Goal: Information Seeking & Learning: Learn about a topic

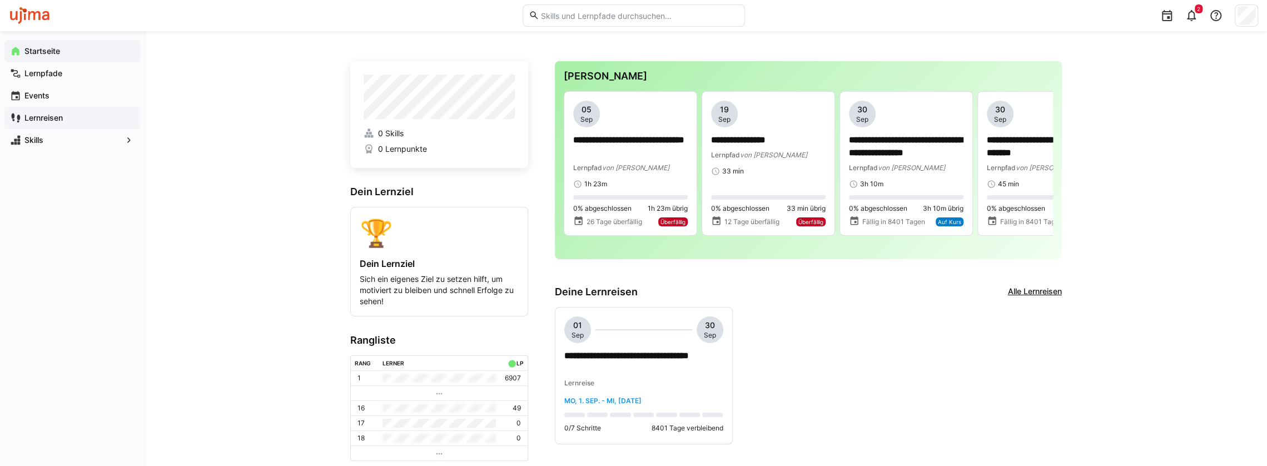
click at [0, 0] on app-navigation-label "Lernreisen" at bounding box center [0, 0] width 0 height 0
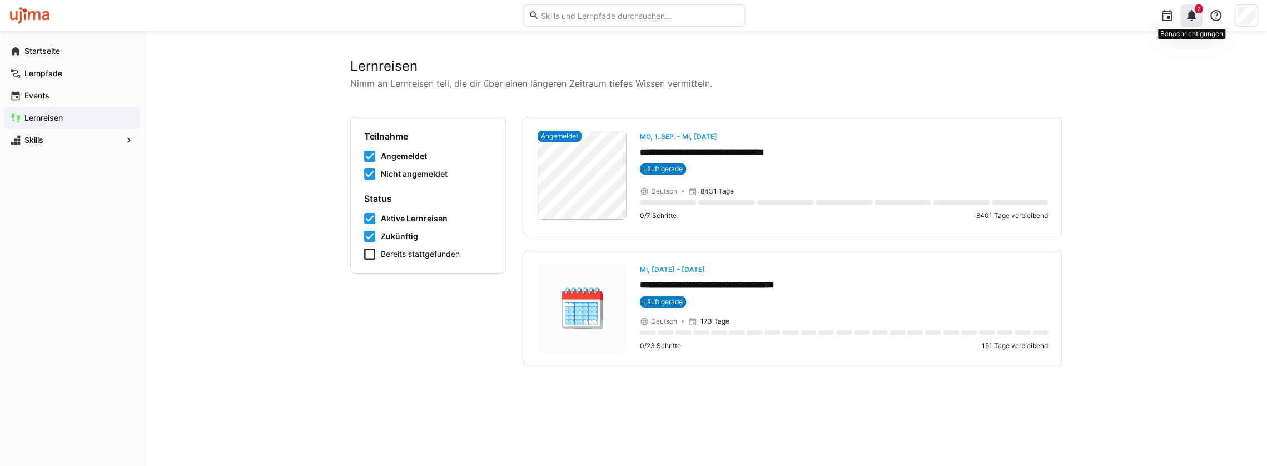
click at [1193, 18] on eds-icon at bounding box center [1191, 15] width 13 height 13
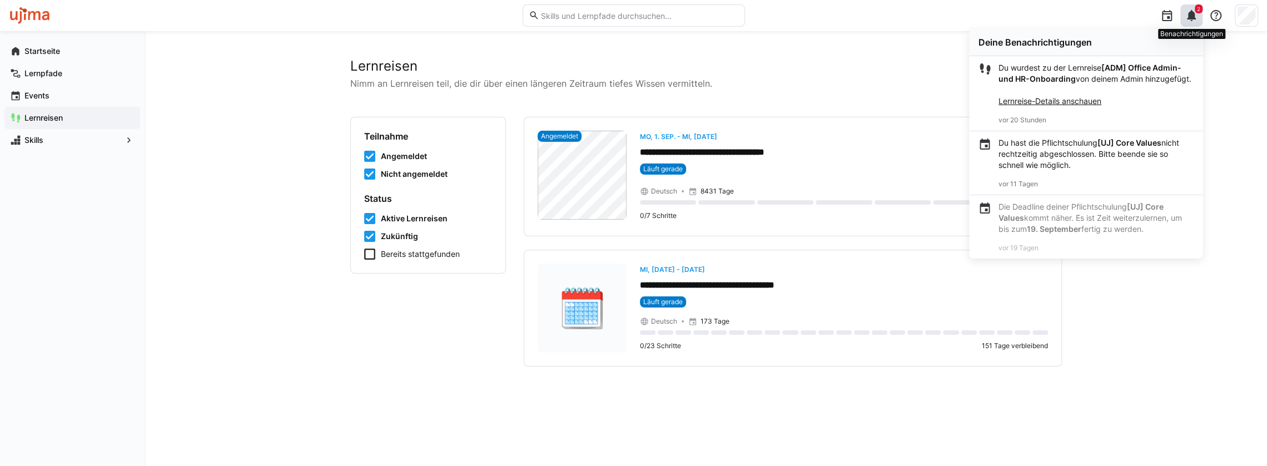
click at [1193, 18] on eds-icon at bounding box center [1191, 15] width 13 height 13
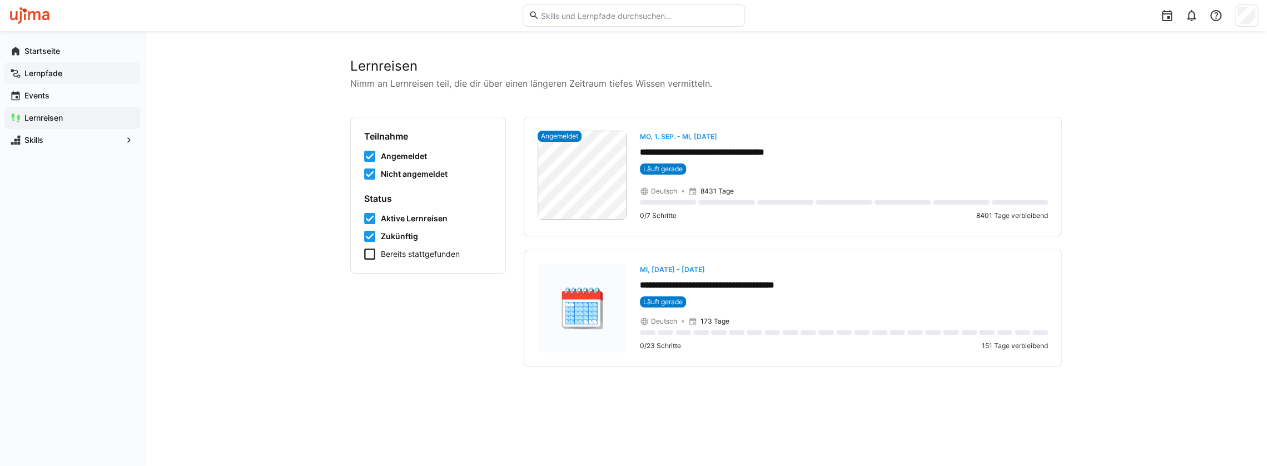
click at [0, 0] on app-navigation-label "Lernpfade" at bounding box center [0, 0] width 0 height 0
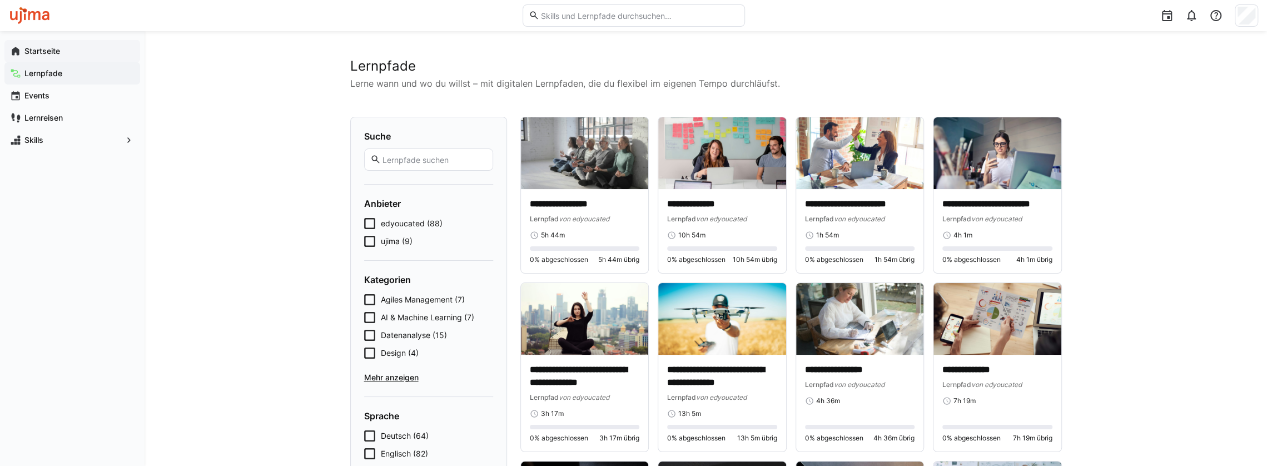
click at [67, 51] on span "Startseite" at bounding box center [79, 51] width 112 height 11
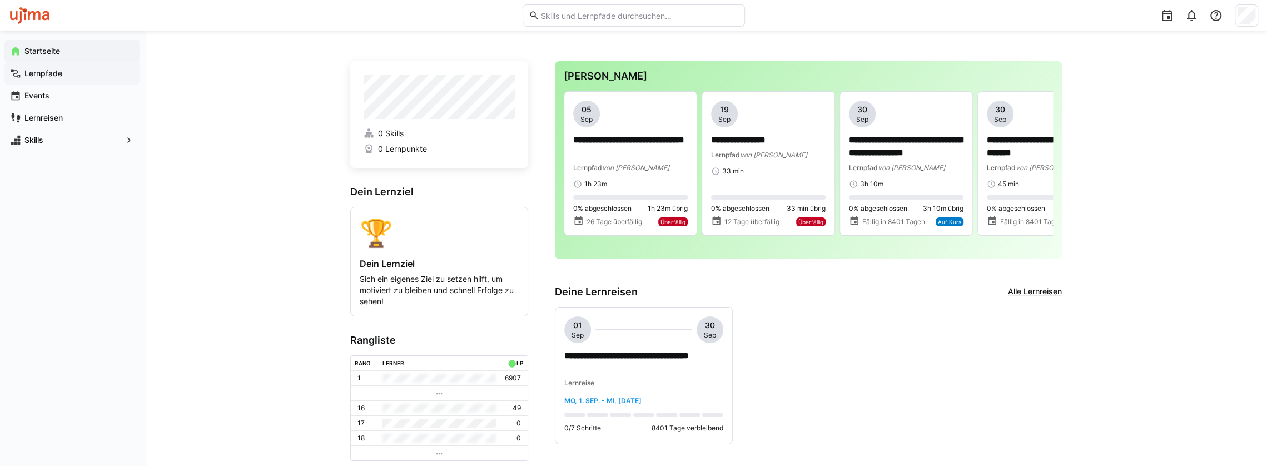
click at [0, 0] on app-navigation-label "Lernpfade" at bounding box center [0, 0] width 0 height 0
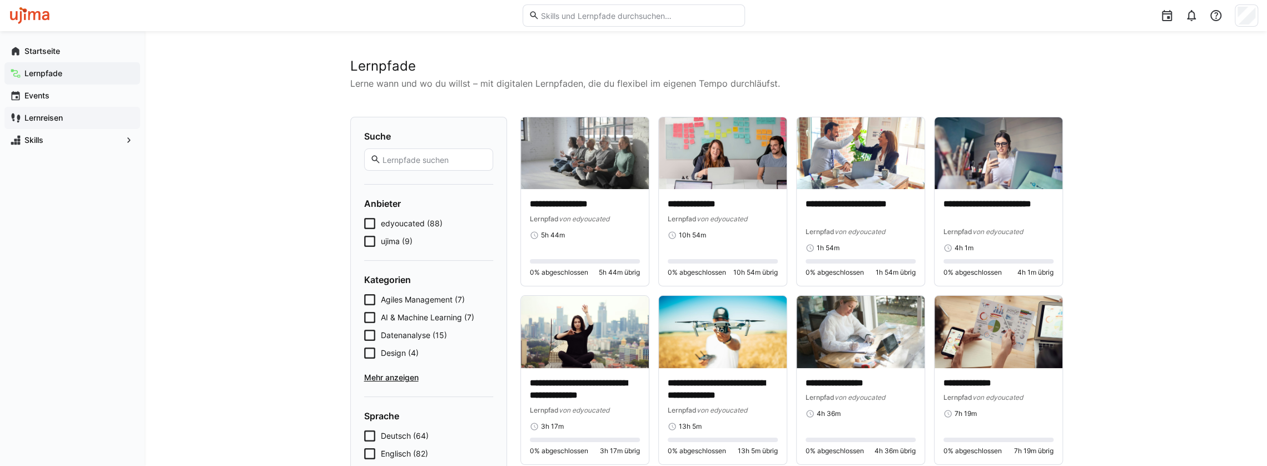
click at [0, 0] on app-navigation-label "Lernreisen" at bounding box center [0, 0] width 0 height 0
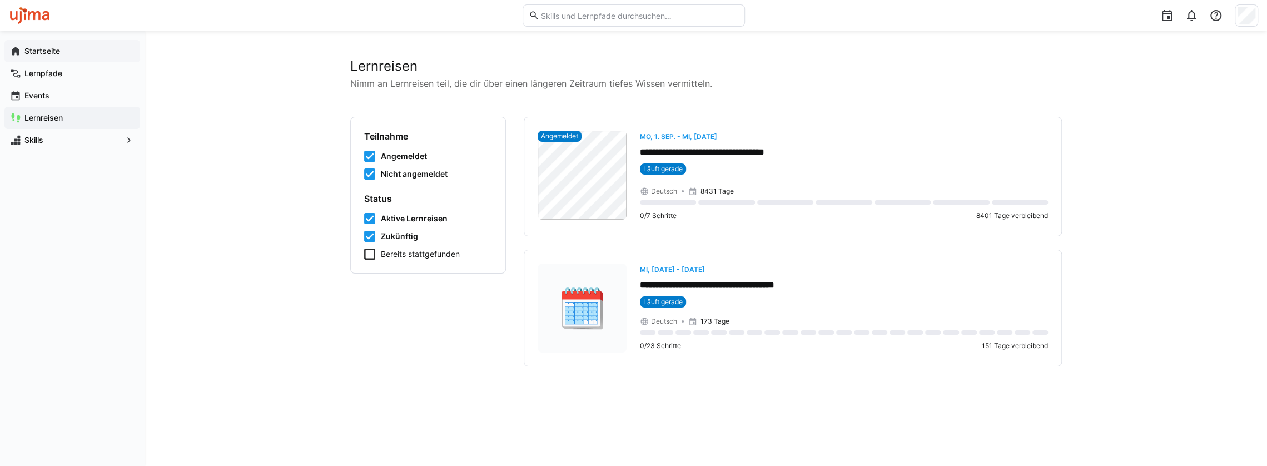
click at [0, 0] on app-navigation-label "Startseite" at bounding box center [0, 0] width 0 height 0
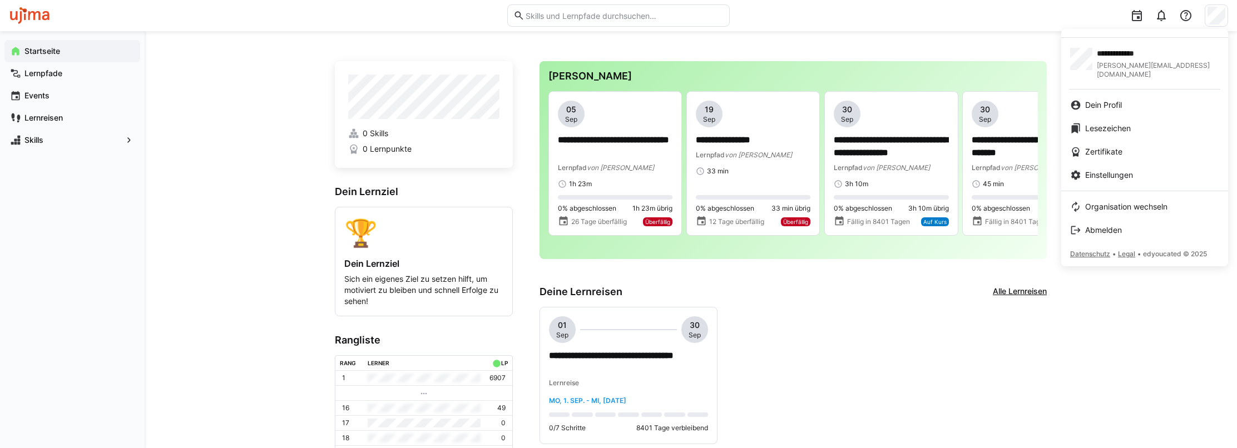
click at [427, 77] on div at bounding box center [618, 224] width 1237 height 448
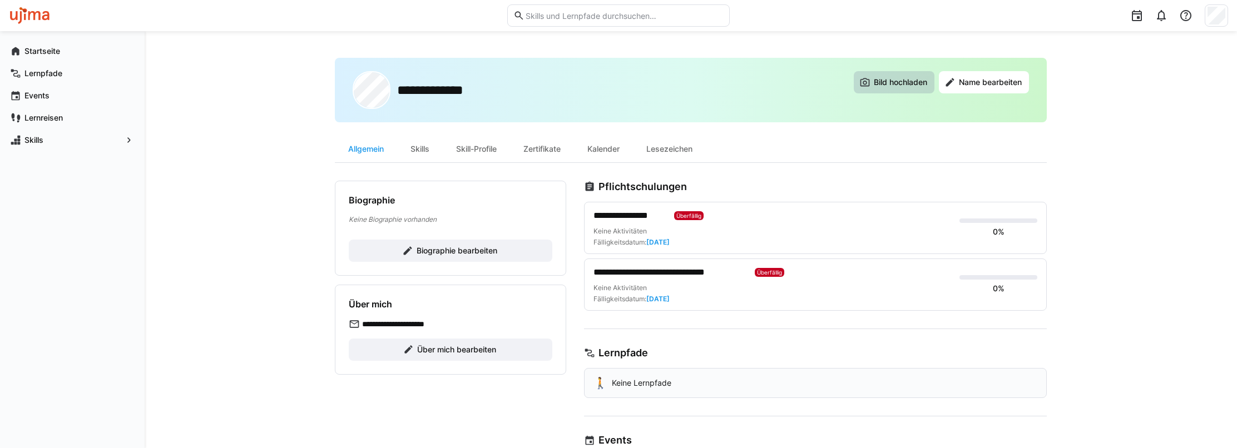
click at [903, 81] on span "Bild hochladen" at bounding box center [900, 82] width 57 height 11
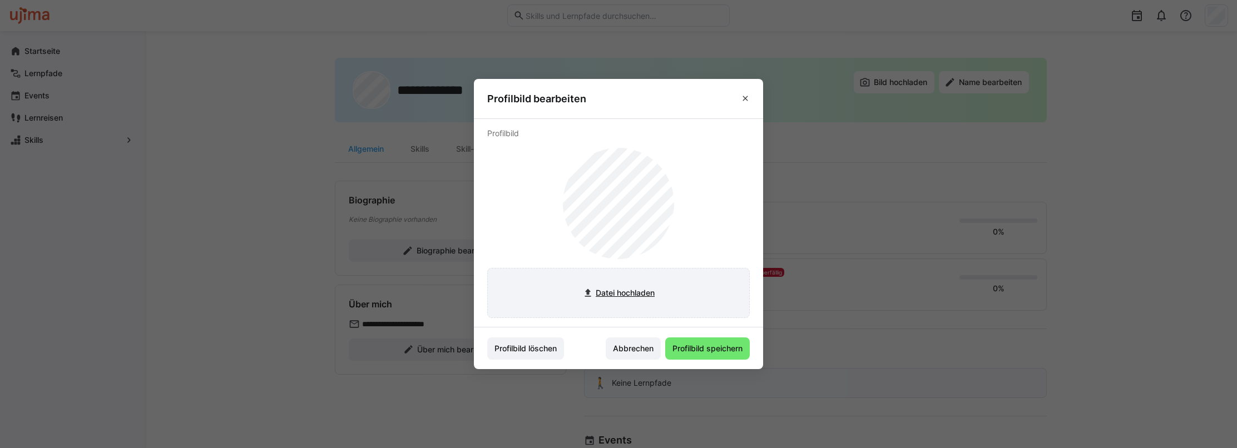
click at [621, 293] on input "file" at bounding box center [618, 293] width 261 height 49
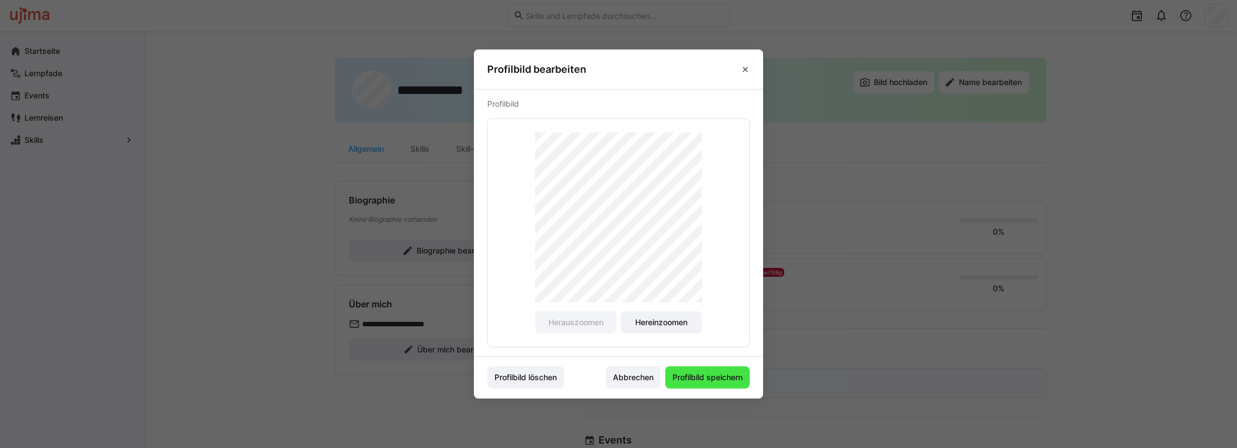
click at [699, 373] on span "Profilbild speichern" at bounding box center [707, 377] width 73 height 11
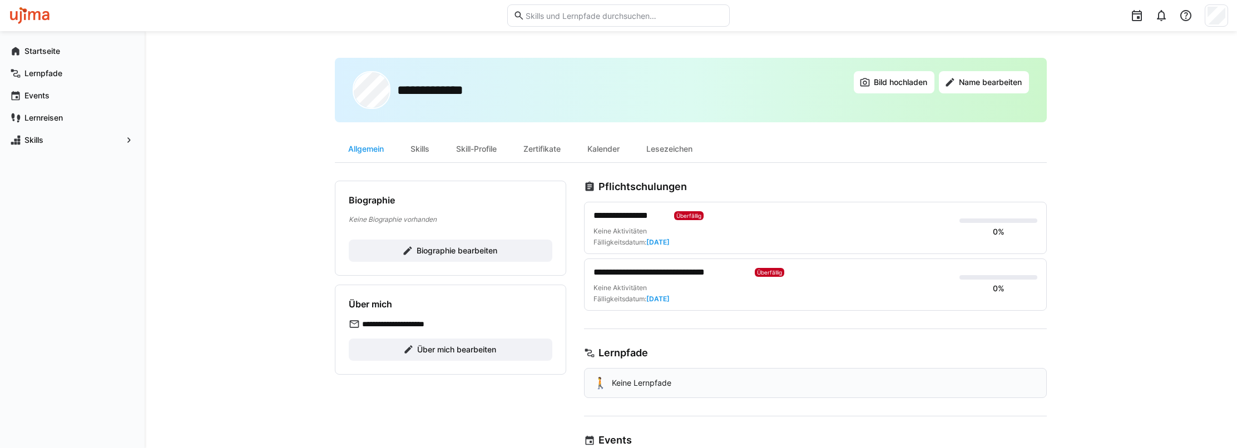
click at [649, 87] on div "**********" at bounding box center [691, 90] width 712 height 65
click at [1128, 269] on div "**********" at bounding box center [691, 334] width 1092 height 606
click at [1071, 260] on div "**********" at bounding box center [691, 334] width 1092 height 606
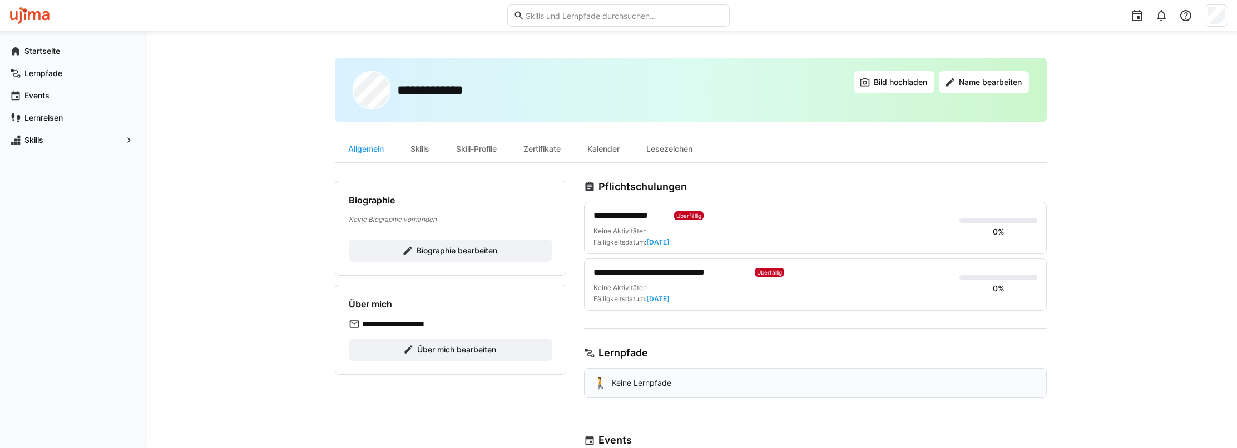
click at [1071, 260] on div "**********" at bounding box center [691, 334] width 1092 height 606
click at [1068, 259] on div "**********" at bounding box center [691, 334] width 1092 height 606
click at [839, 180] on div "**********" at bounding box center [691, 334] width 712 height 553
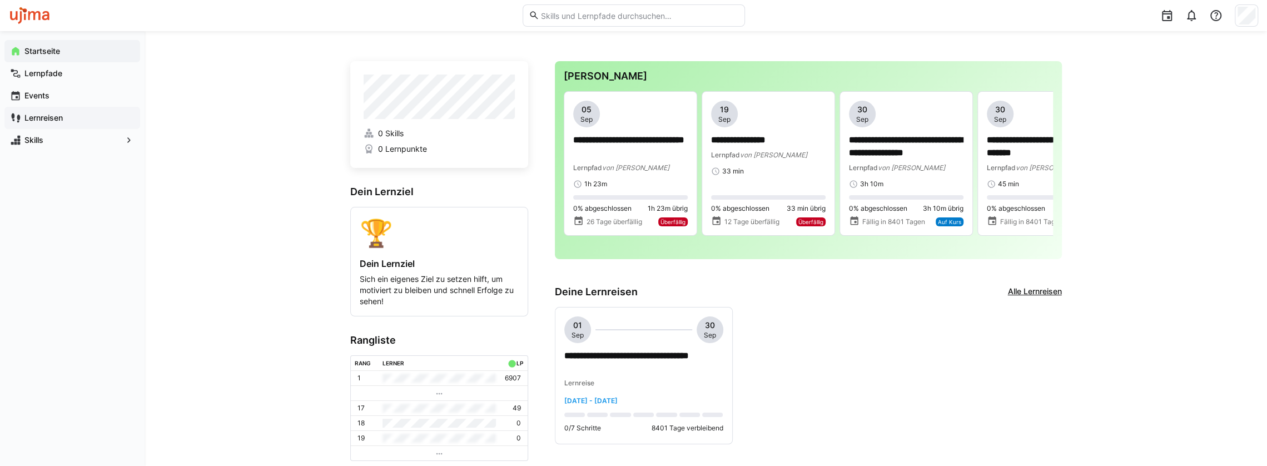
click at [0, 0] on app-navigation-label "Lernreisen" at bounding box center [0, 0] width 0 height 0
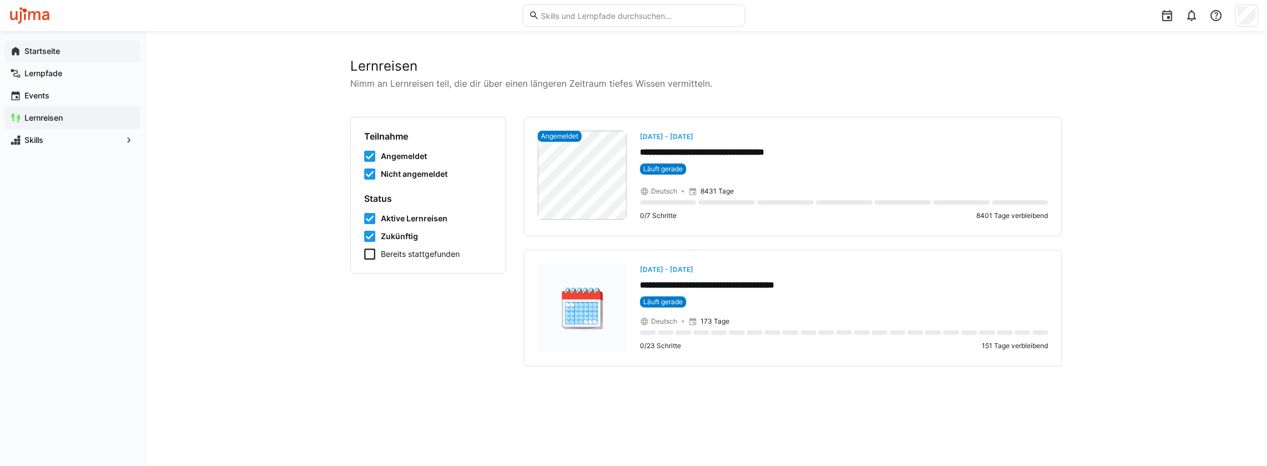
click at [0, 0] on app-navigation-label "Startseite" at bounding box center [0, 0] width 0 height 0
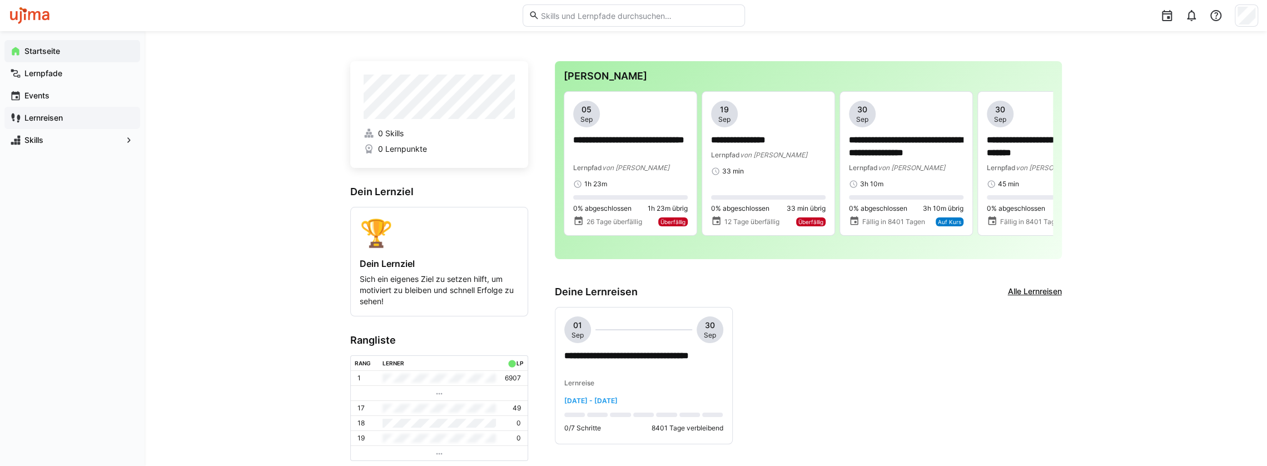
click at [0, 0] on app-navigation-label "Lernreisen" at bounding box center [0, 0] width 0 height 0
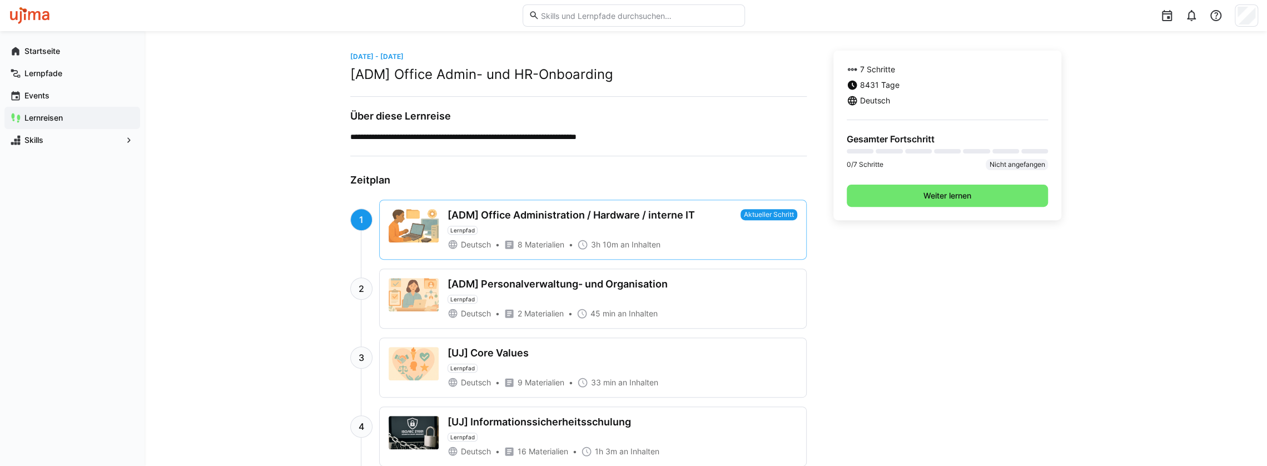
scroll to position [278, 0]
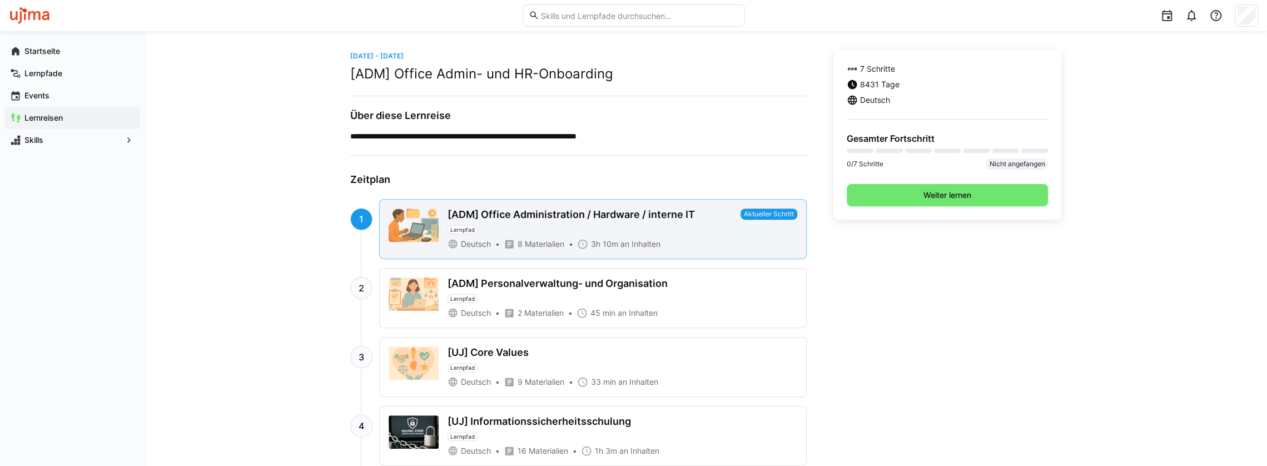
click at [517, 214] on div "[ADM] Office Administration / Hardware / interne IT" at bounding box center [571, 215] width 247 height 12
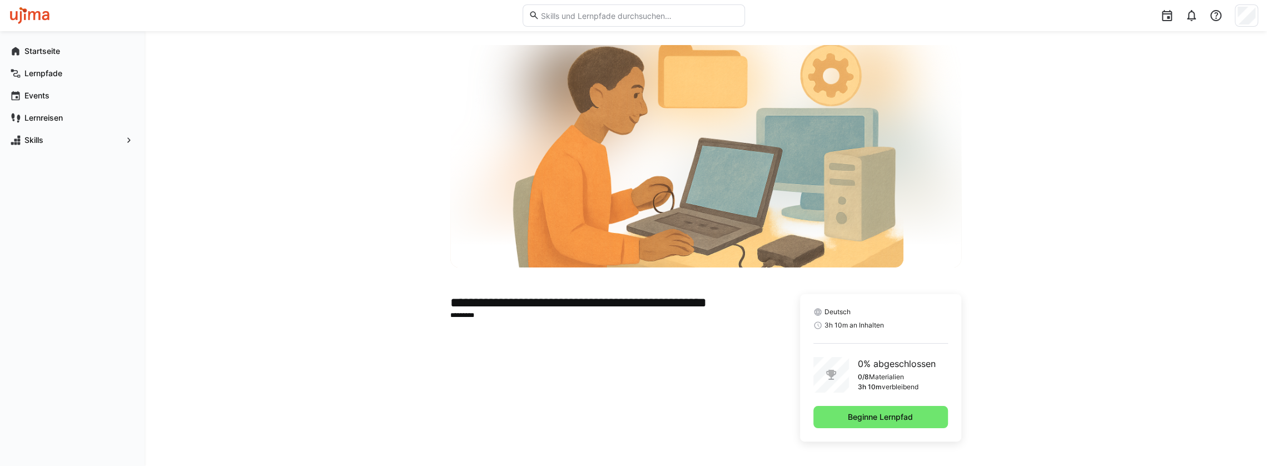
scroll to position [46, 0]
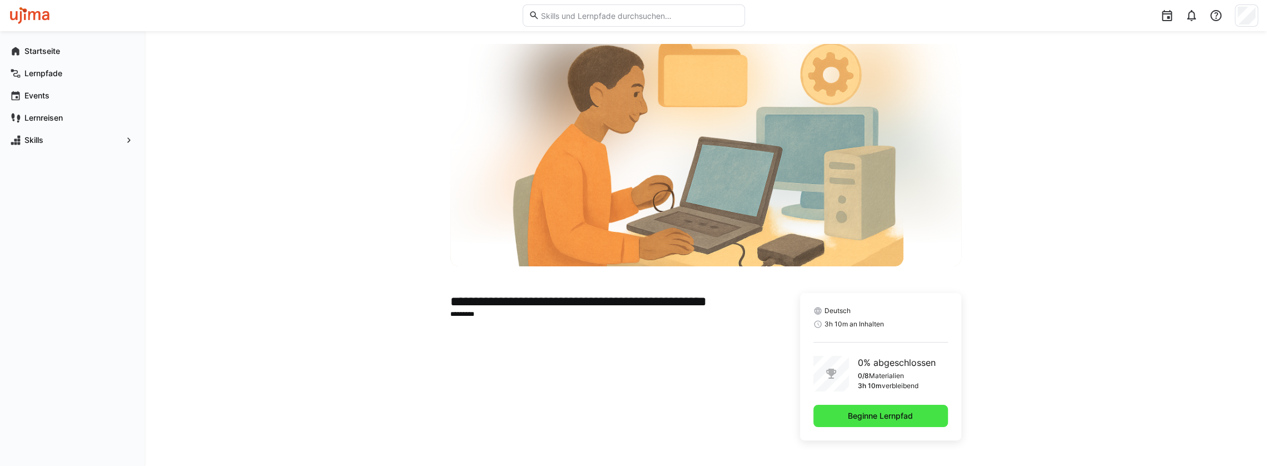
click at [888, 410] on span "Beginne Lernpfad" at bounding box center [880, 415] width 68 height 11
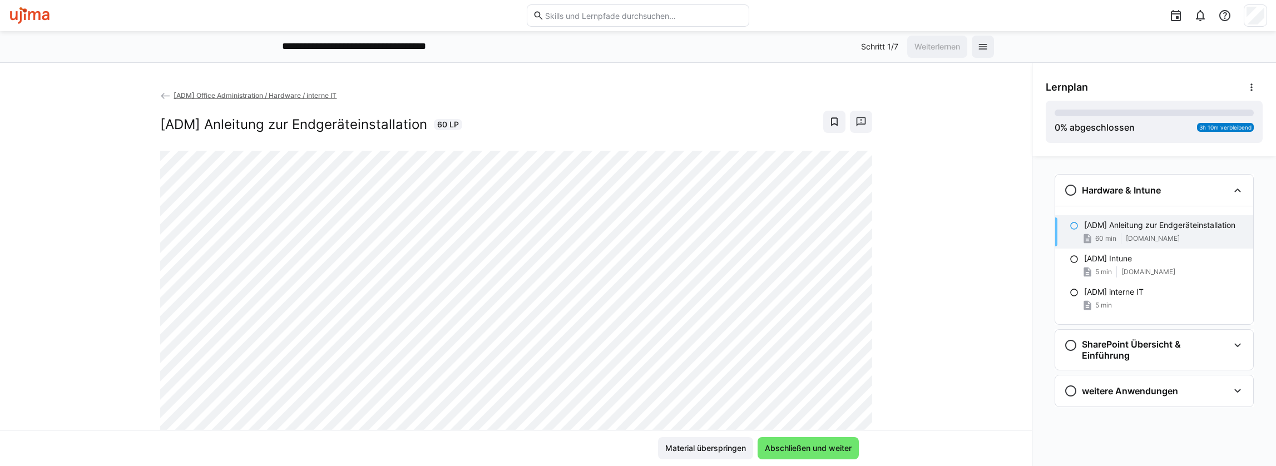
scroll to position [13, 0]
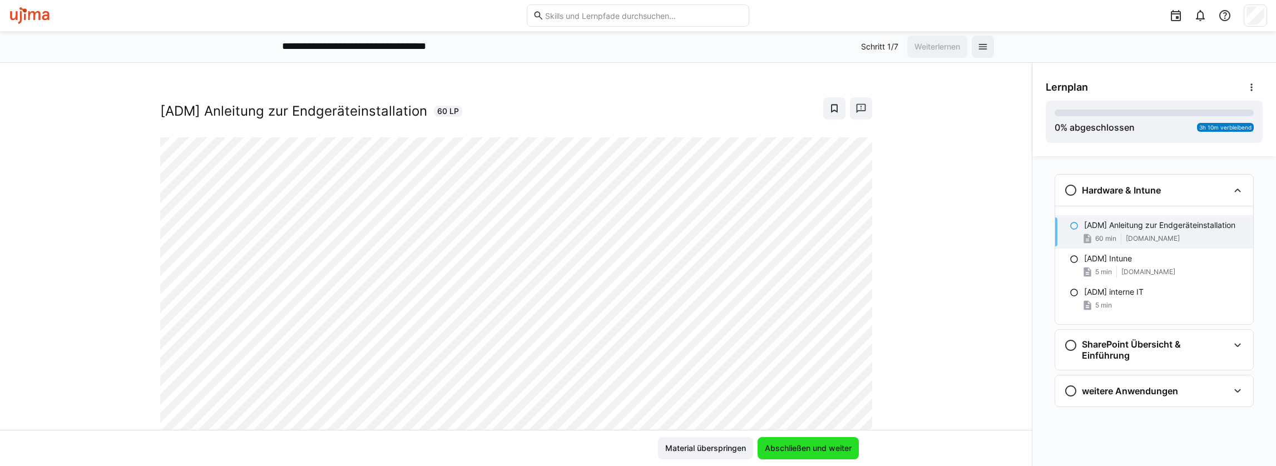
click at [828, 452] on span "Abschließen und weiter" at bounding box center [808, 448] width 90 height 11
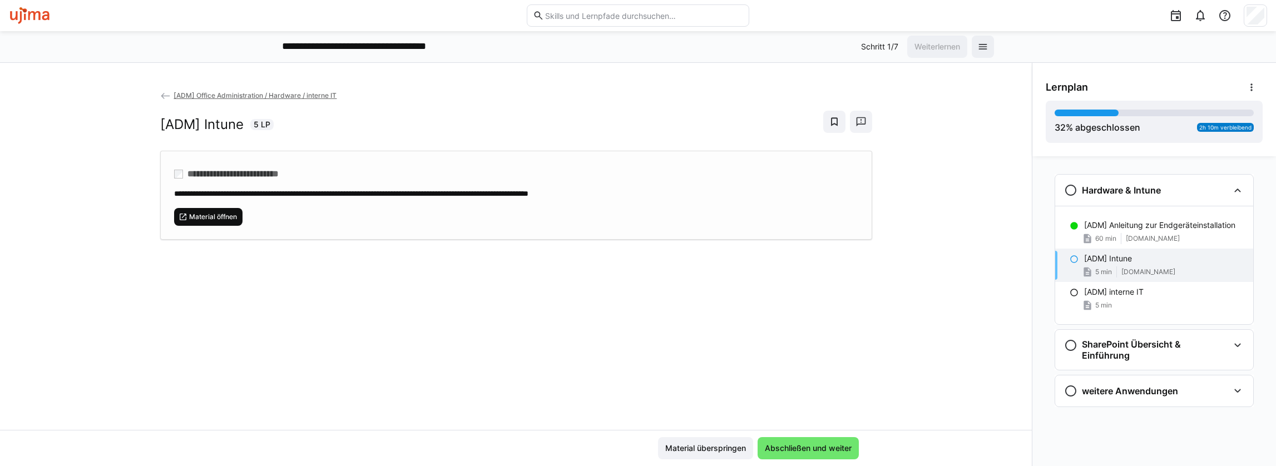
click at [217, 215] on span "Material öffnen" at bounding box center [213, 216] width 50 height 9
click at [796, 442] on span "Abschließen und weiter" at bounding box center [807, 448] width 101 height 22
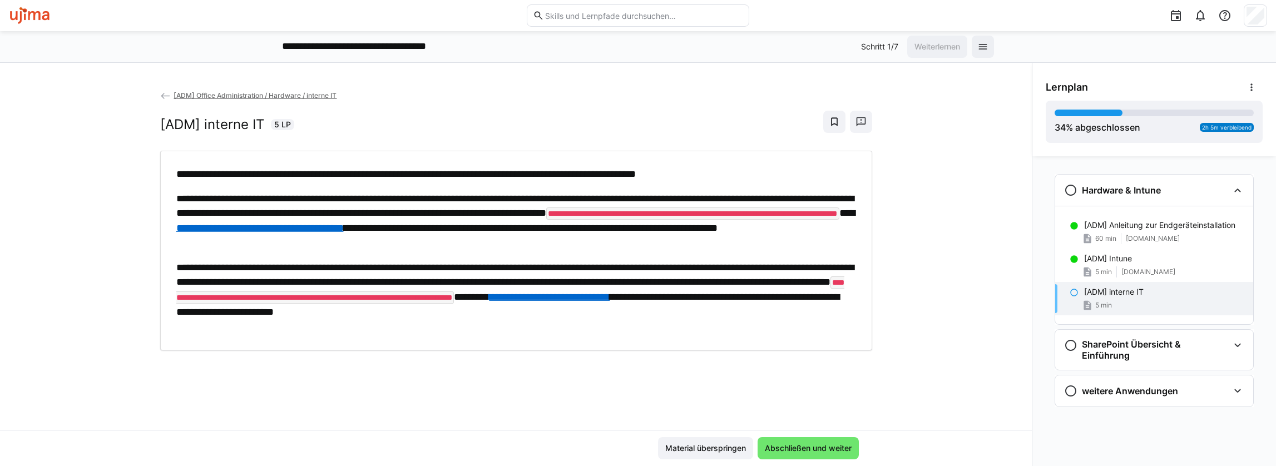
click at [344, 227] on link "**********" at bounding box center [259, 228] width 167 height 10
click at [808, 442] on span "Abschließen und weiter" at bounding box center [807, 448] width 101 height 22
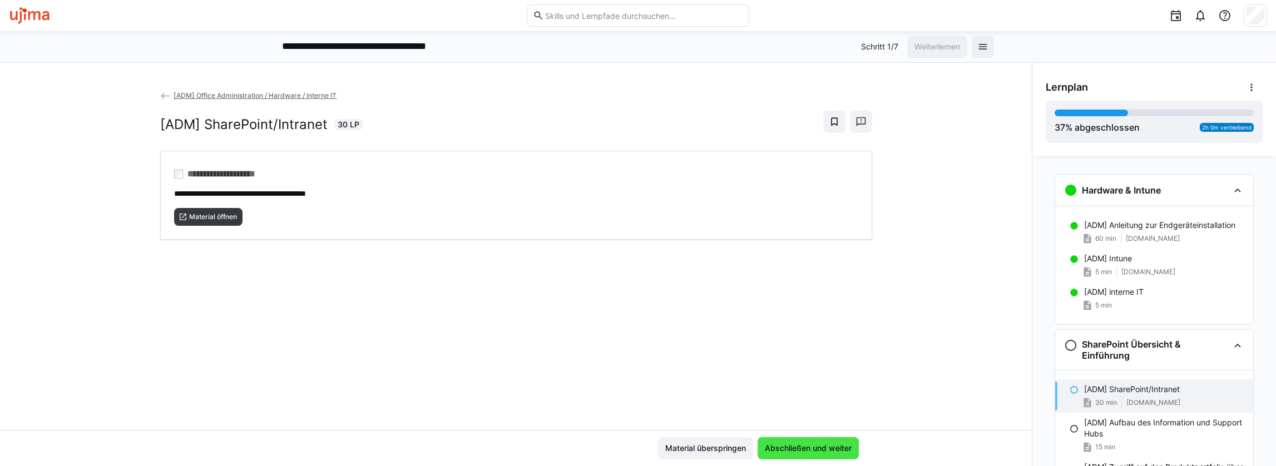
click at [793, 441] on span "Abschließen und weiter" at bounding box center [807, 448] width 101 height 22
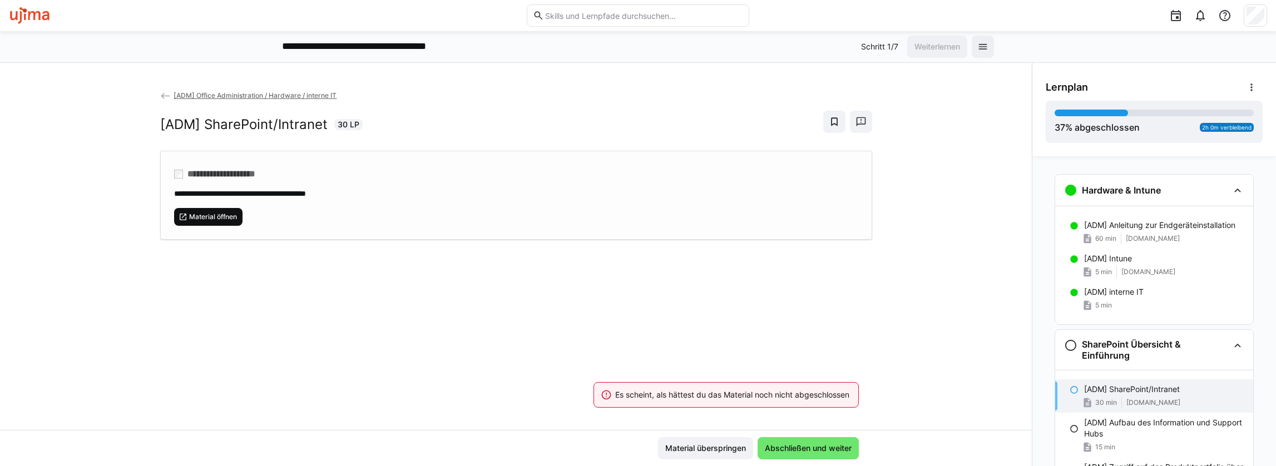
click at [198, 213] on span "Material öffnen" at bounding box center [213, 216] width 50 height 9
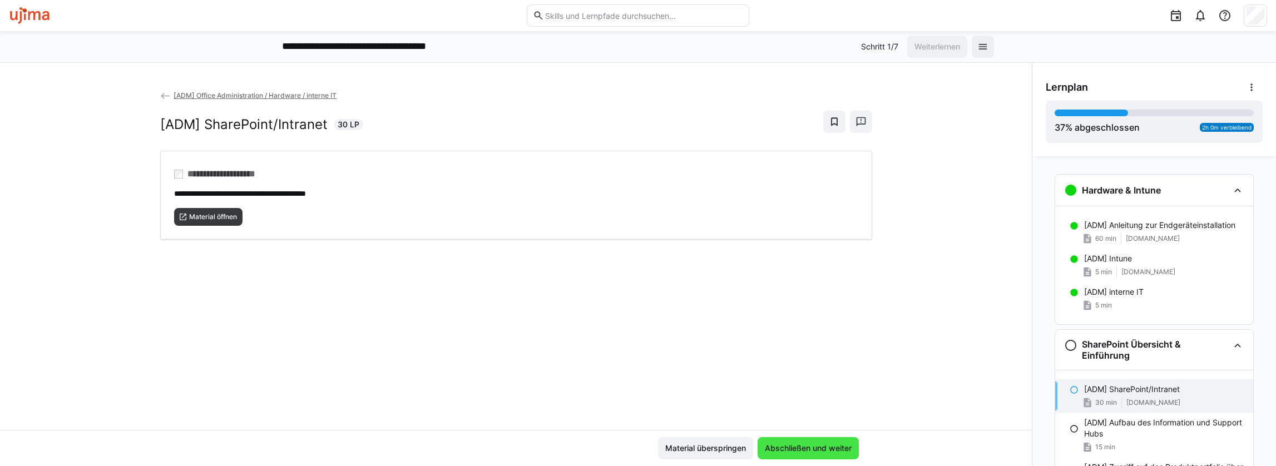
click at [795, 450] on span "Abschließen und weiter" at bounding box center [808, 448] width 90 height 11
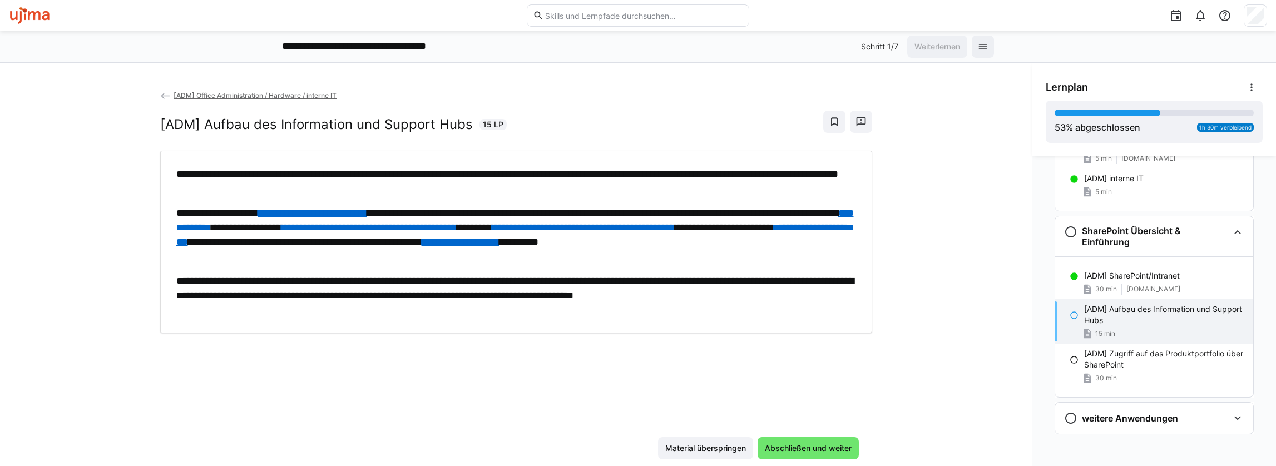
scroll to position [115, 0]
click at [813, 448] on span "Abschließen und weiter" at bounding box center [808, 448] width 90 height 11
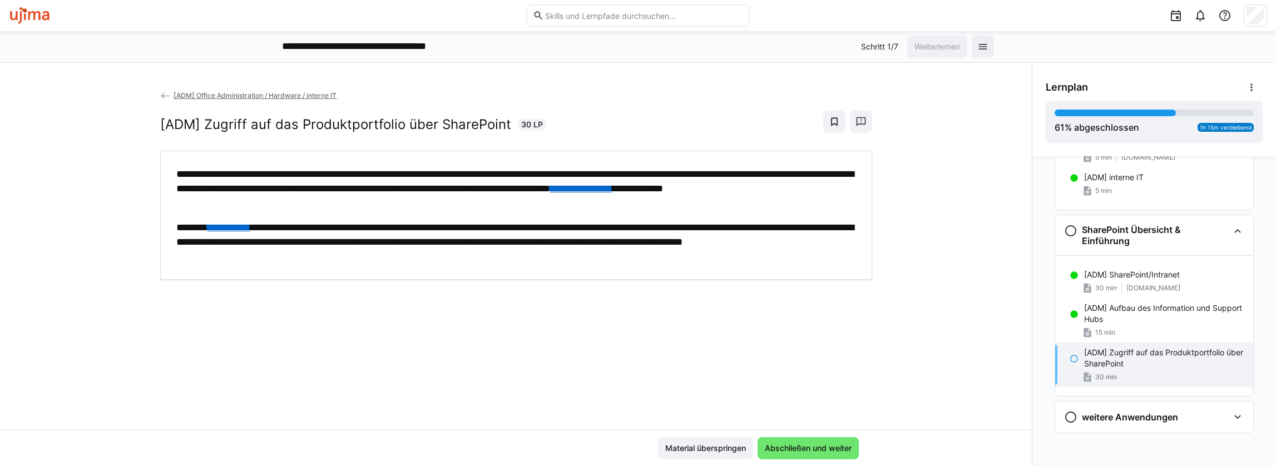
click at [550, 194] on link "**********" at bounding box center [581, 189] width 62 height 10
click at [816, 445] on span "Abschließen und weiter" at bounding box center [808, 448] width 90 height 11
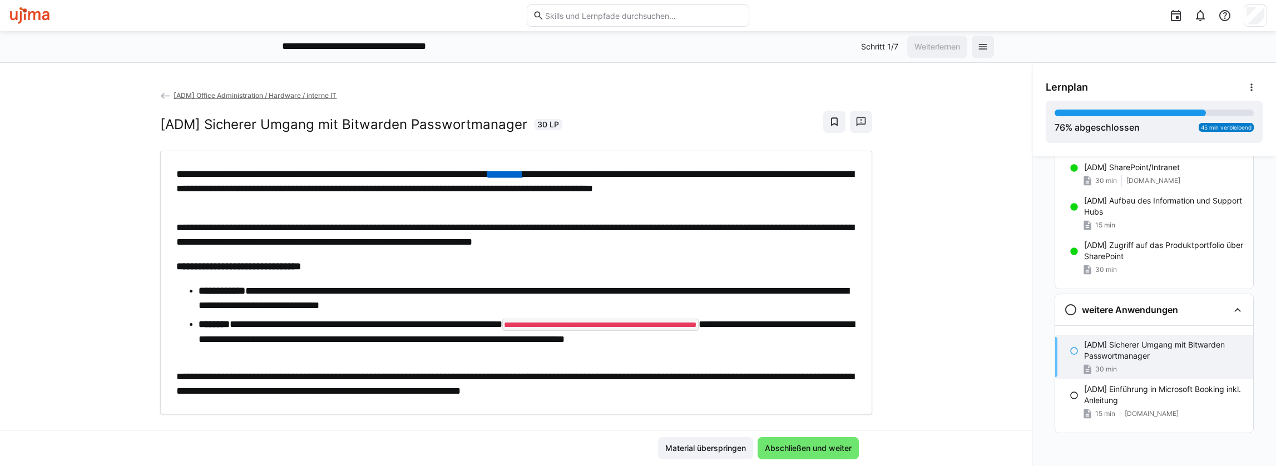
scroll to position [18, 0]
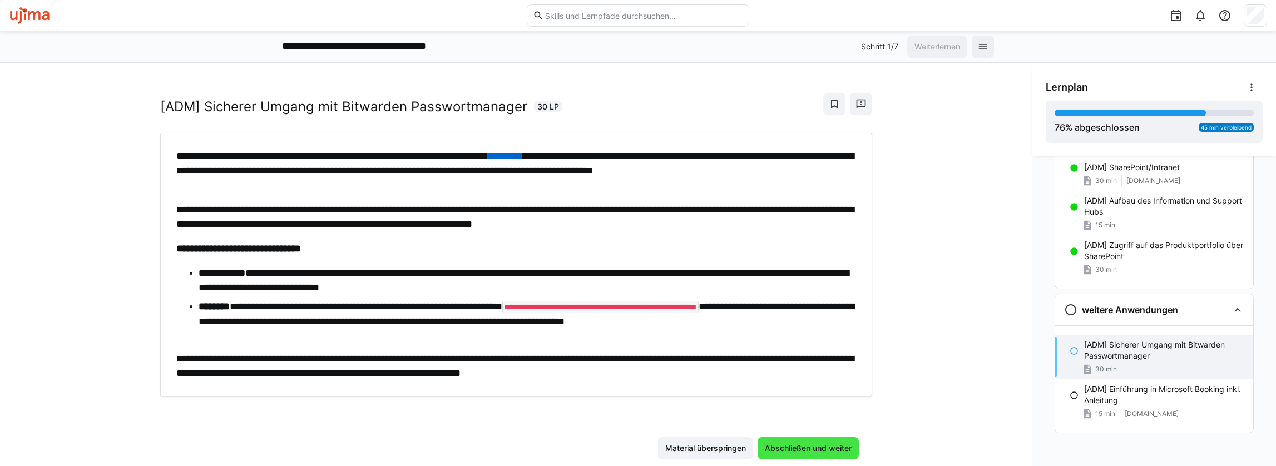
click at [801, 447] on span "Abschließen und weiter" at bounding box center [808, 448] width 90 height 11
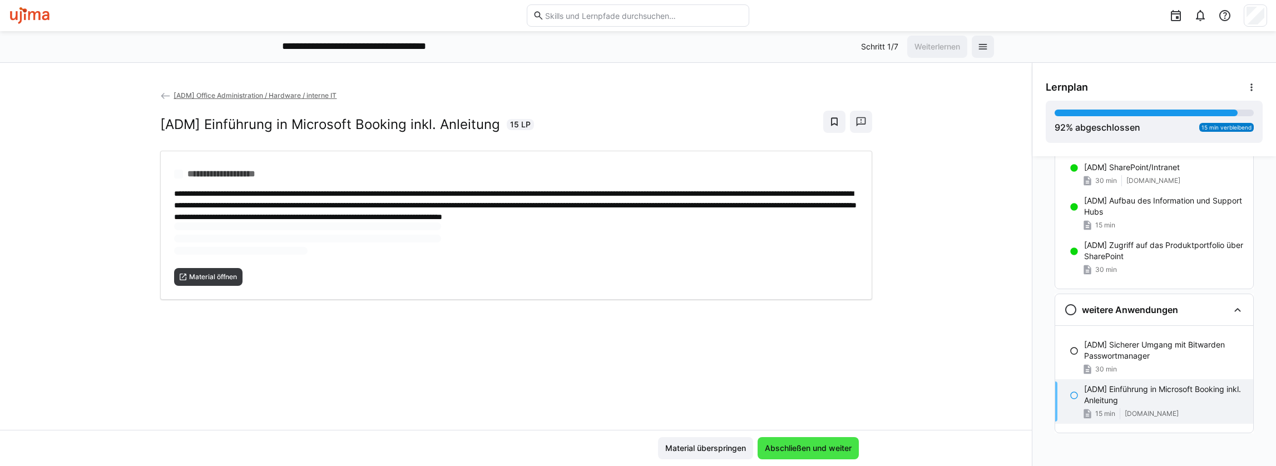
scroll to position [0, 0]
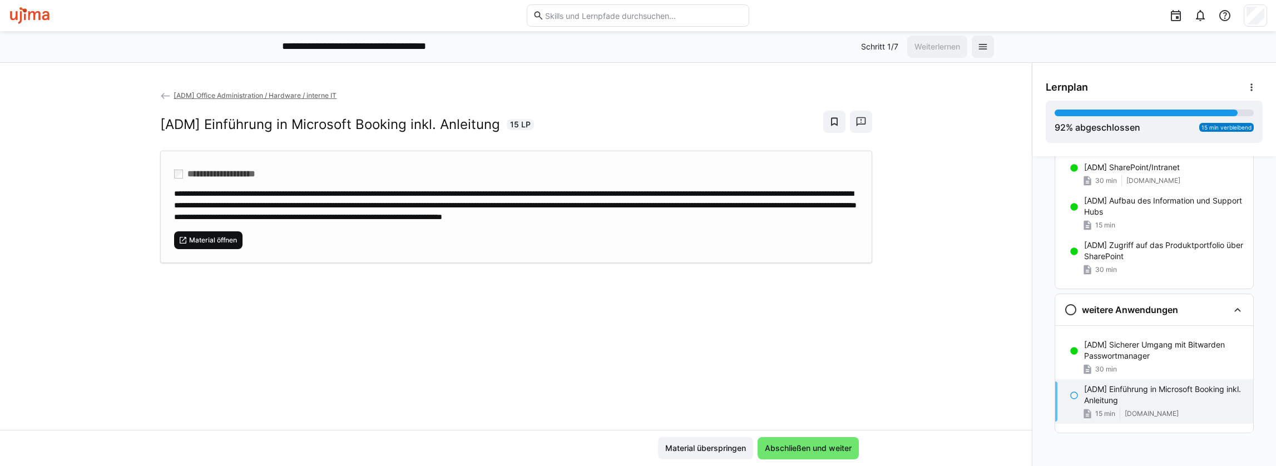
click at [200, 245] on span "Material öffnen" at bounding box center [213, 240] width 50 height 9
click at [808, 444] on span "Abschließen und weiter" at bounding box center [808, 448] width 90 height 11
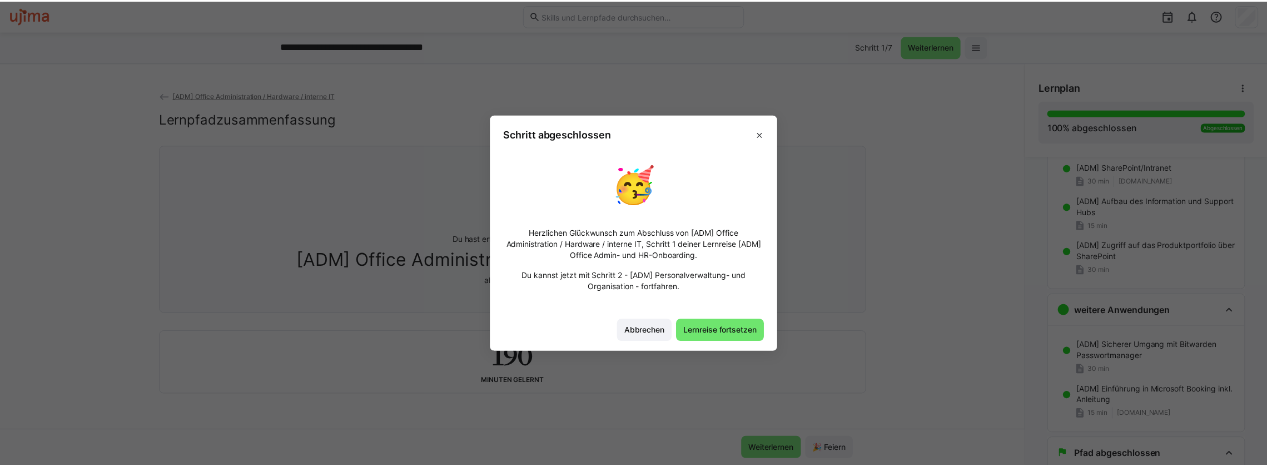
scroll to position [259, 0]
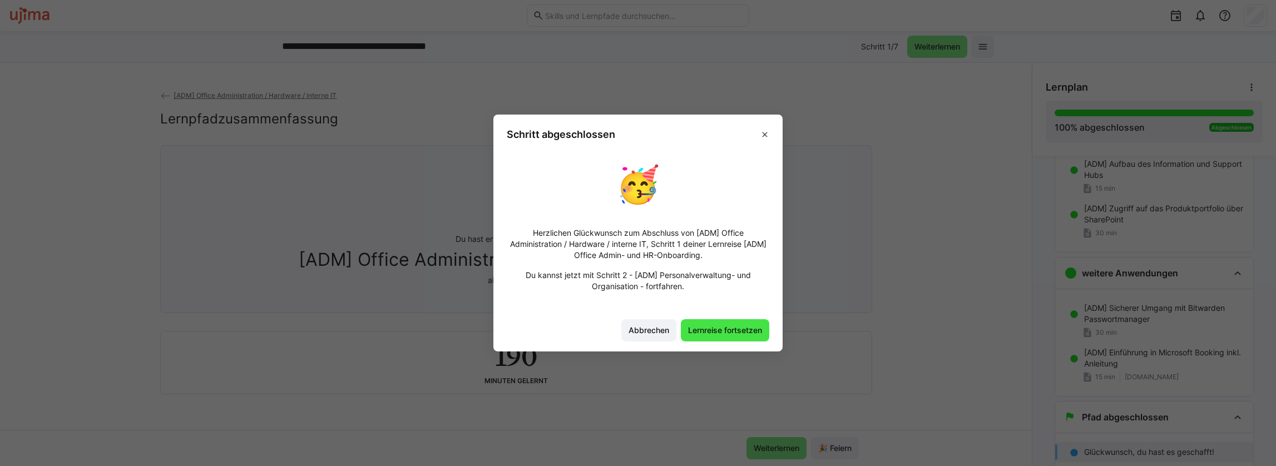
click at [721, 328] on span "Lernreise fortsetzen" at bounding box center [724, 330] width 77 height 11
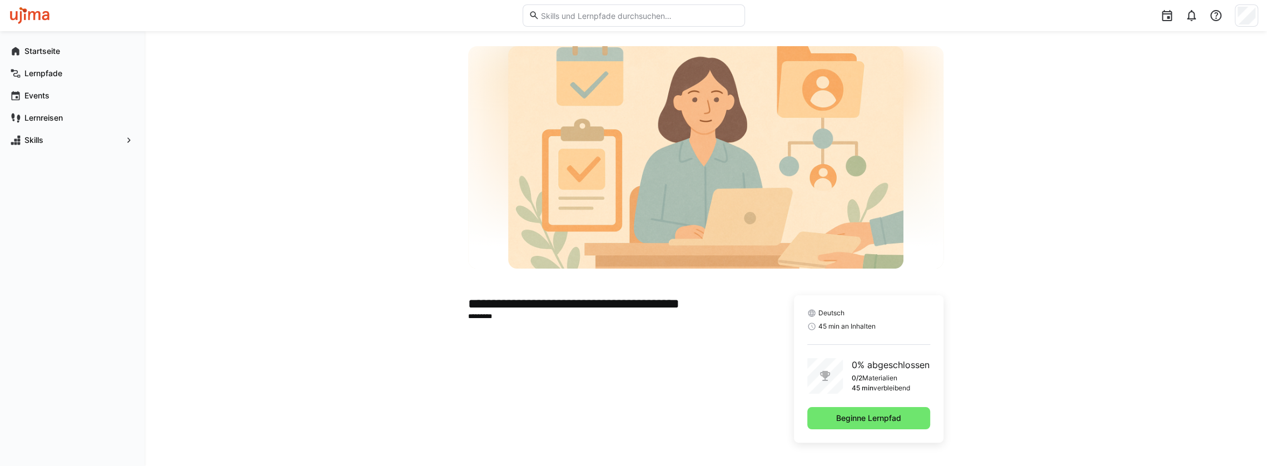
scroll to position [46, 0]
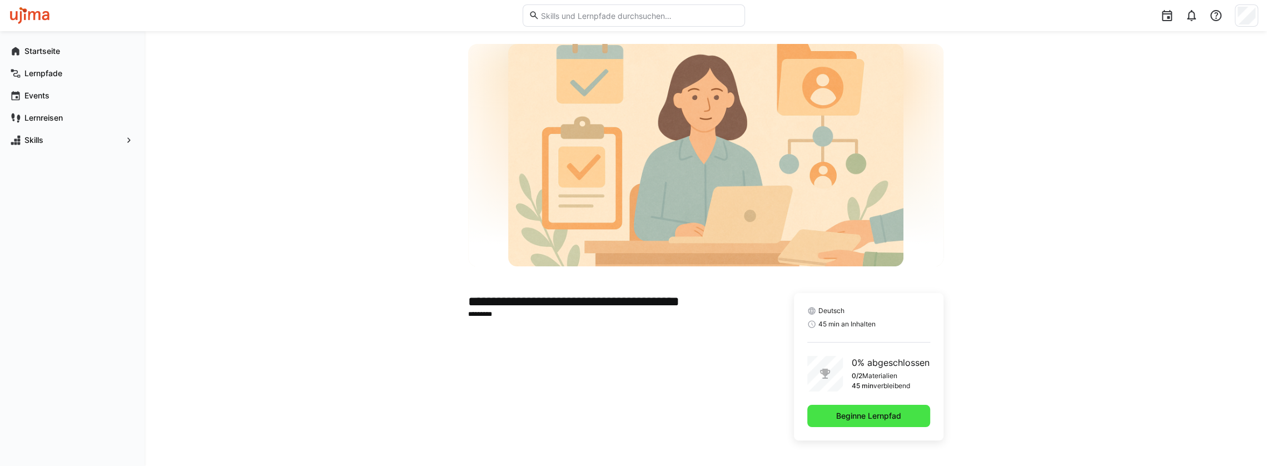
click at [874, 419] on span "Beginne Lernpfad" at bounding box center [869, 415] width 68 height 11
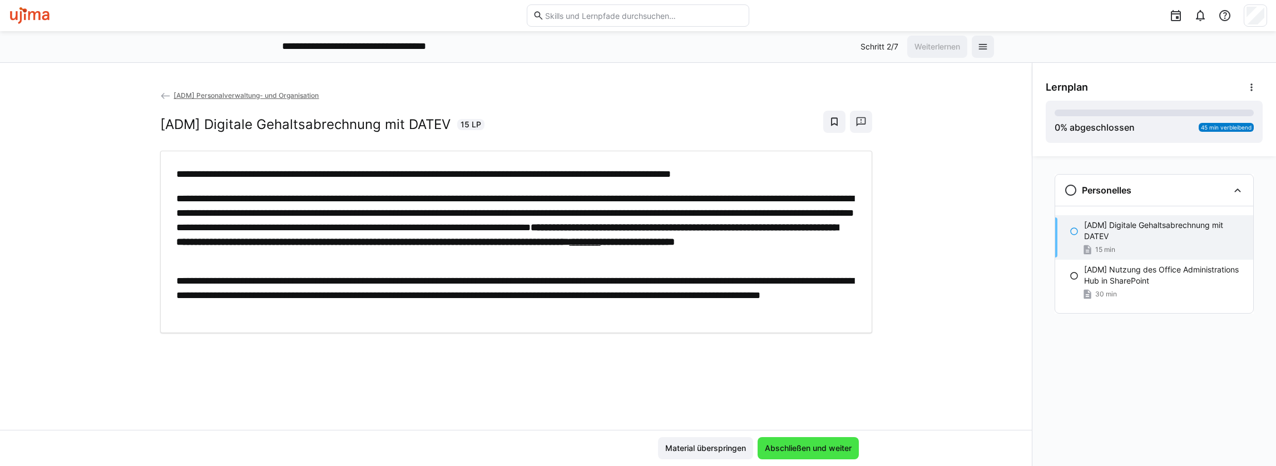
click at [827, 452] on span "Abschließen und weiter" at bounding box center [808, 448] width 90 height 11
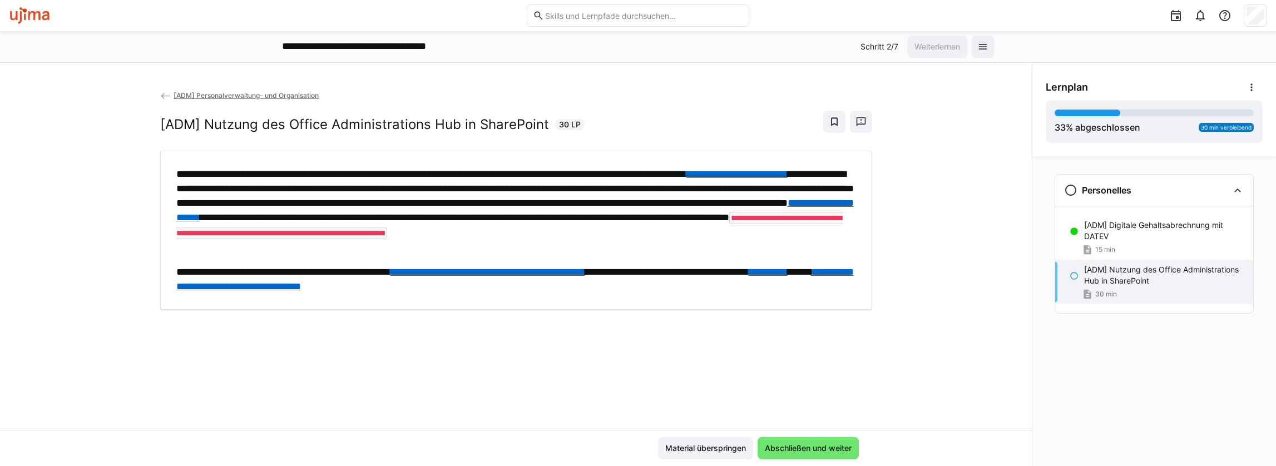
click at [556, 270] on link "**********" at bounding box center [487, 272] width 195 height 10
click at [795, 444] on span "Abschließen und weiter" at bounding box center [808, 448] width 90 height 11
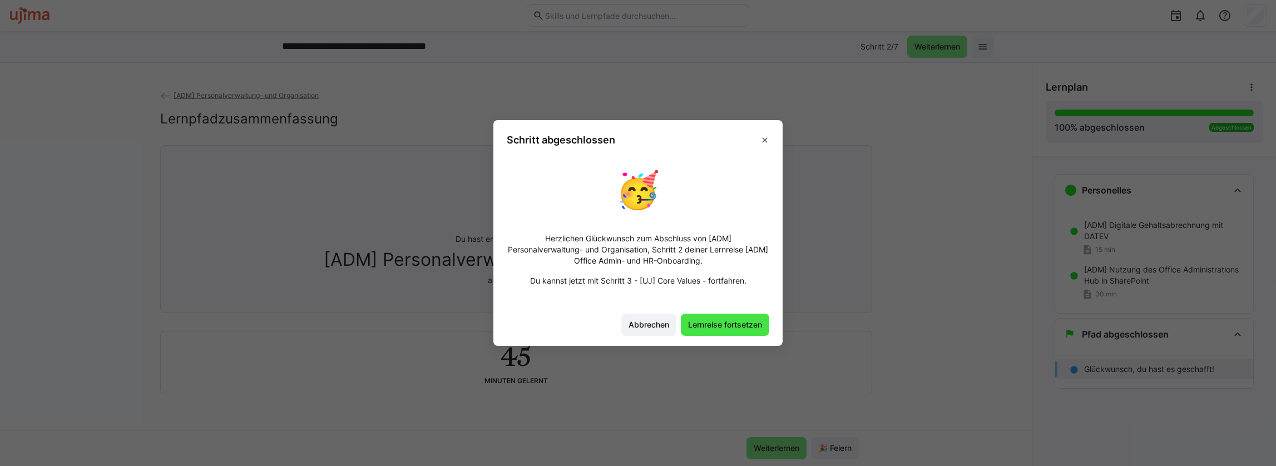
click at [743, 326] on span "Lernreise fortsetzen" at bounding box center [724, 324] width 77 height 11
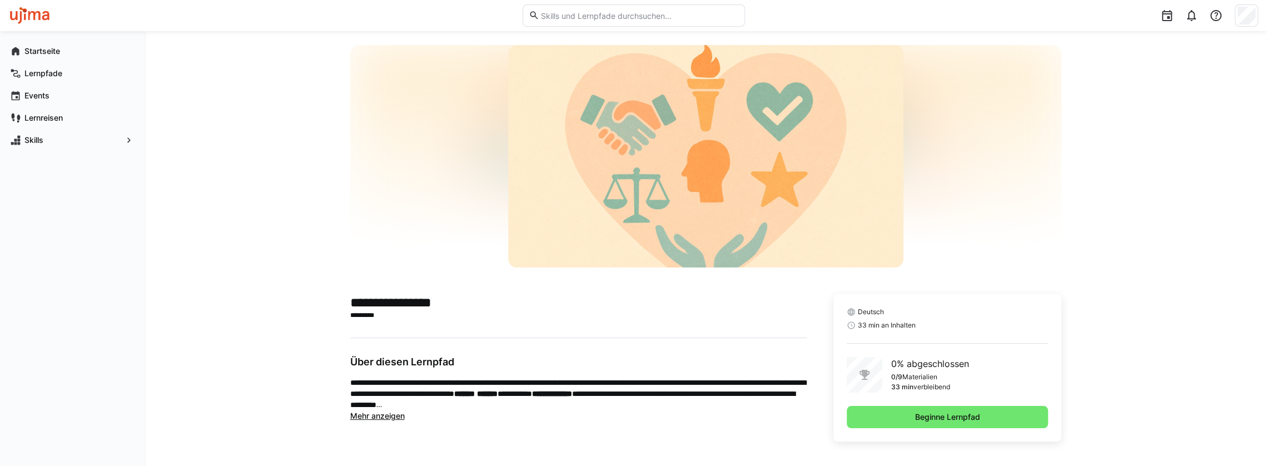
scroll to position [46, 0]
click at [1029, 198] on div at bounding box center [706, 155] width 712 height 222
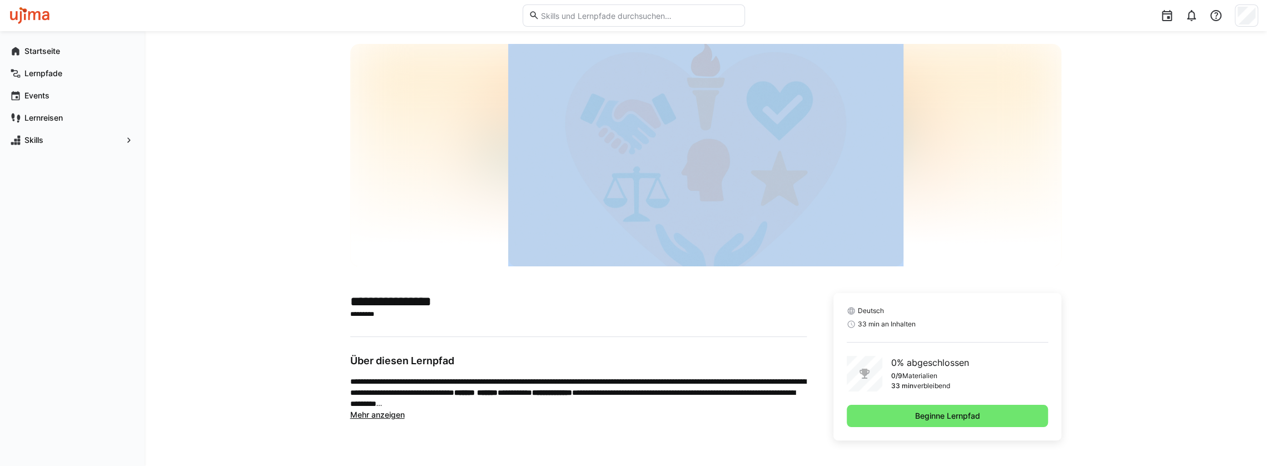
click at [1028, 198] on div at bounding box center [706, 155] width 712 height 222
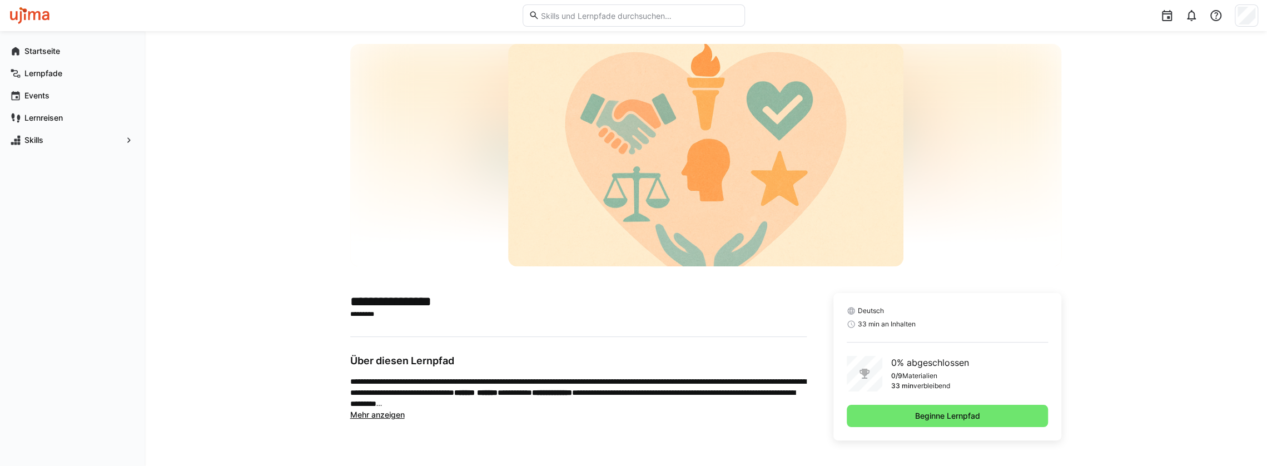
click at [1028, 198] on div at bounding box center [706, 155] width 712 height 222
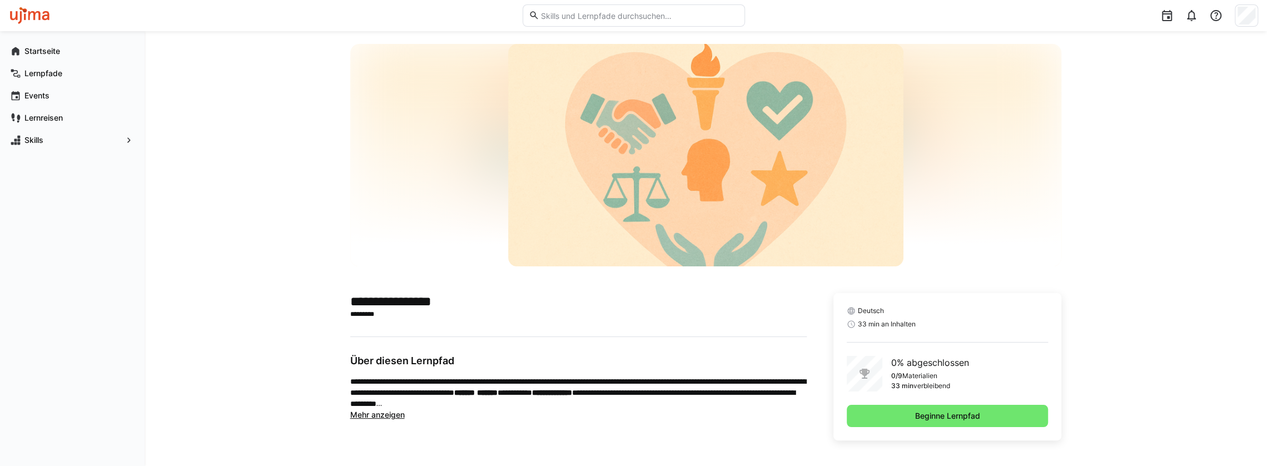
click at [1025, 197] on div at bounding box center [706, 155] width 712 height 222
click at [1024, 197] on div at bounding box center [706, 155] width 712 height 222
click at [983, 158] on div at bounding box center [706, 155] width 712 height 222
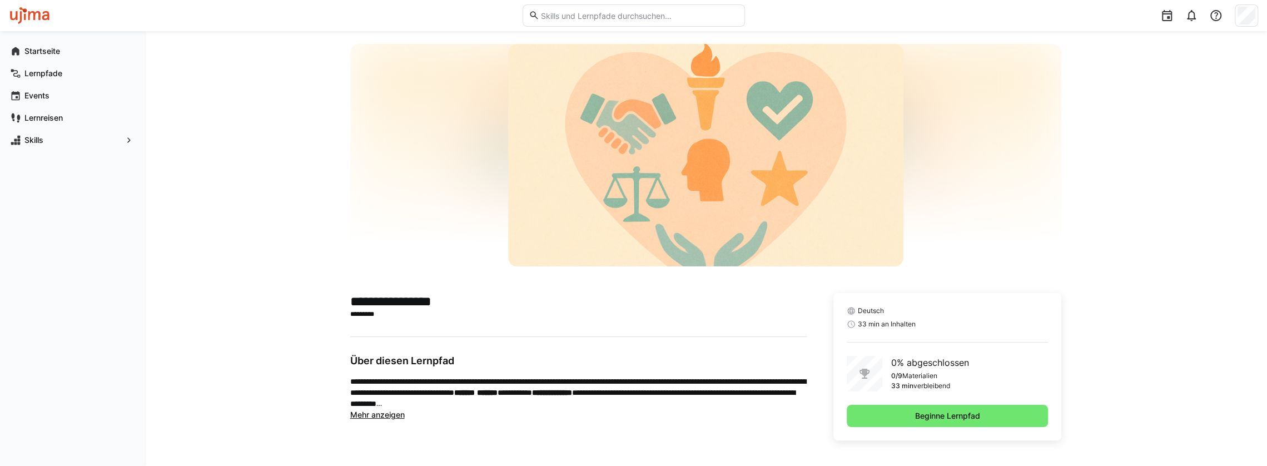
click at [1073, 102] on div "**********" at bounding box center [706, 242] width 1123 height 450
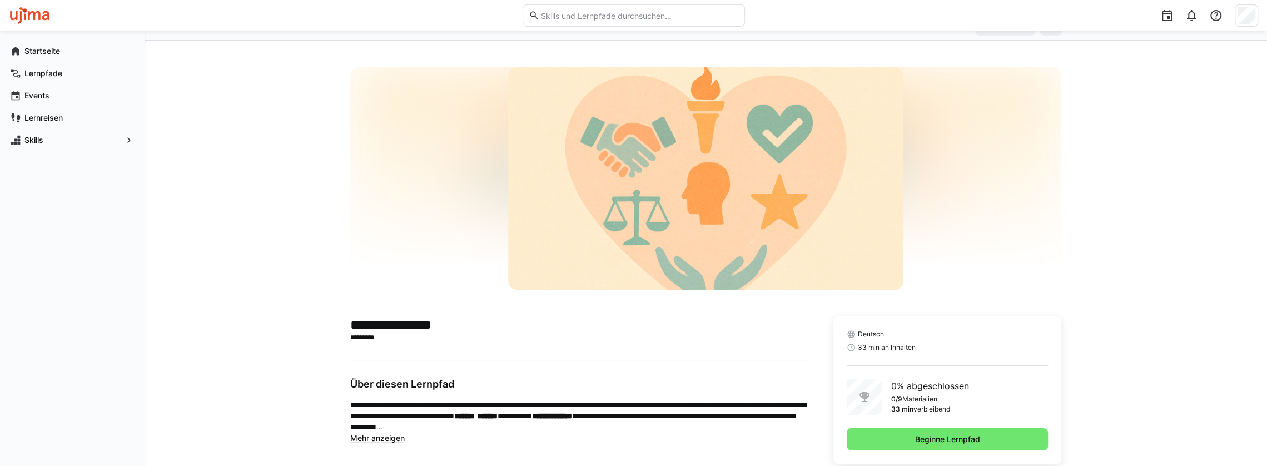
scroll to position [0, 0]
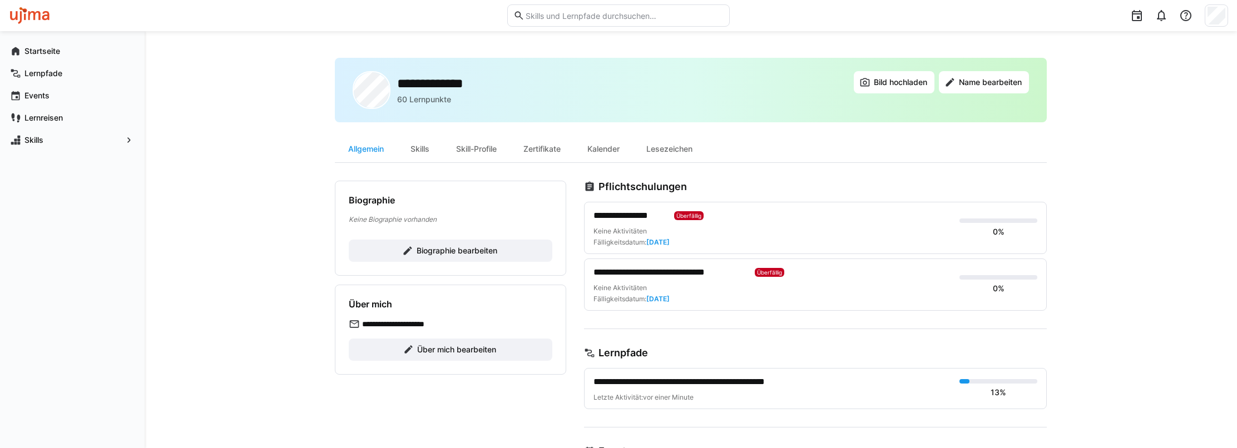
click at [42, 16] on img at bounding box center [30, 16] width 42 height 18
